Goal: Transaction & Acquisition: Book appointment/travel/reservation

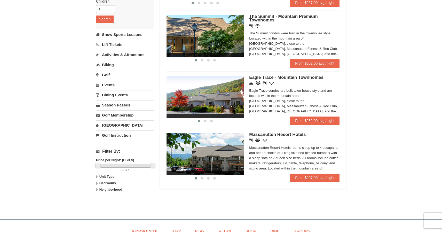
scroll to position [100, 0]
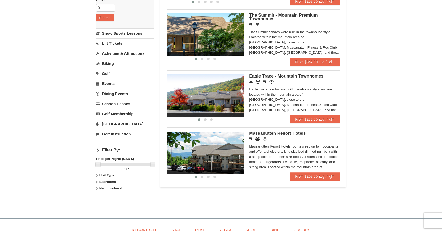
click at [100, 175] on strong "Unit Type" at bounding box center [107, 175] width 15 height 4
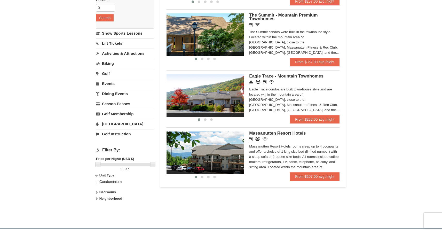
click at [110, 193] on strong "Bedrooms" at bounding box center [108, 192] width 17 height 4
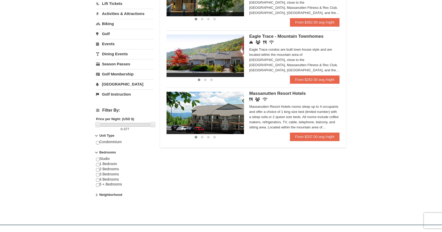
scroll to position [141, 0]
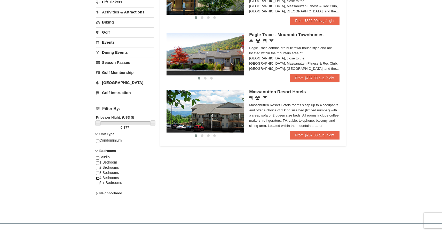
click at [98, 178] on input "checkbox" at bounding box center [97, 178] width 3 height 3
checkbox input "true"
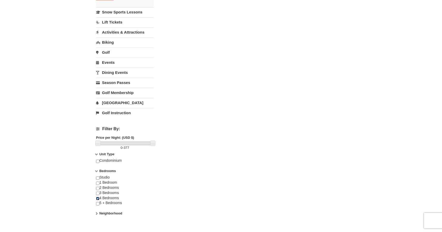
scroll to position [129, 0]
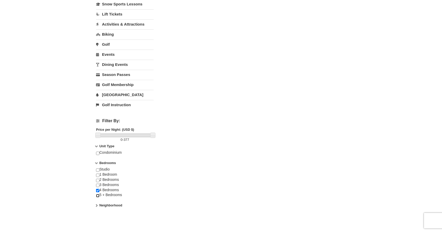
click at [97, 195] on input "checkbox" at bounding box center [97, 195] width 3 height 3
checkbox input "true"
click at [97, 190] on input "checkbox" at bounding box center [97, 190] width 3 height 3
checkbox input "false"
click at [98, 154] on input "checkbox" at bounding box center [97, 153] width 3 height 3
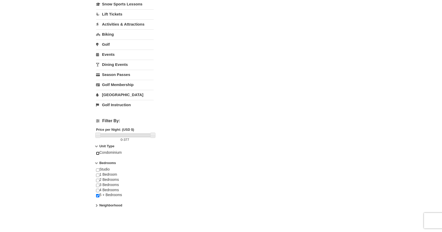
checkbox input "true"
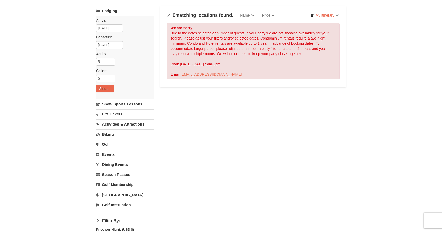
scroll to position [0, 0]
